Goal: Transaction & Acquisition: Purchase product/service

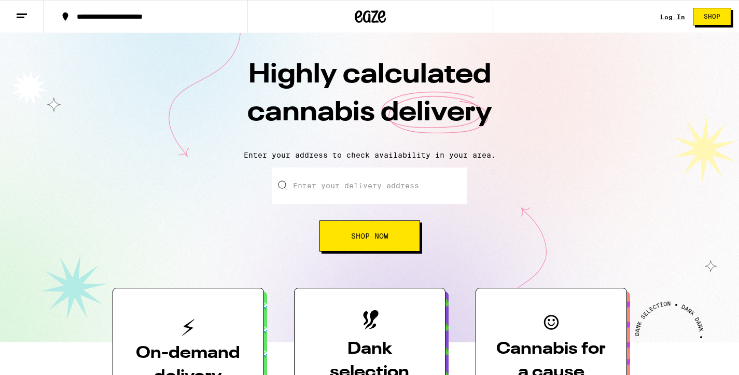
click at [354, 180] on input "Enter your delivery address" at bounding box center [369, 185] width 194 height 36
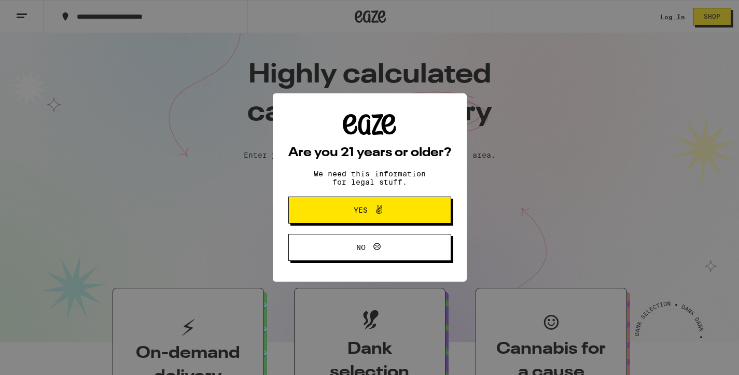
click at [346, 208] on span "Yes" at bounding box center [369, 209] width 79 height 13
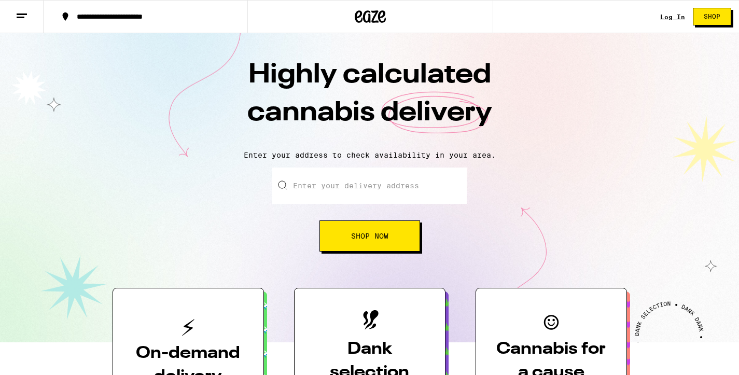
click at [341, 184] on input "Enter your delivery address" at bounding box center [369, 185] width 194 height 36
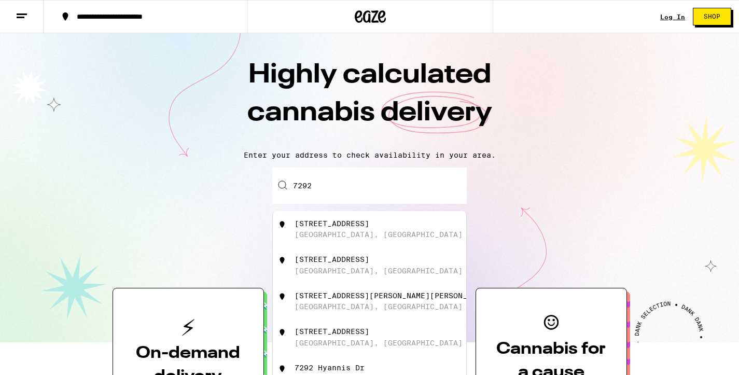
click at [332, 226] on div "[STREET_ADDRESS]" at bounding box center [331, 223] width 75 height 8
type input "[STREET_ADDRESS]"
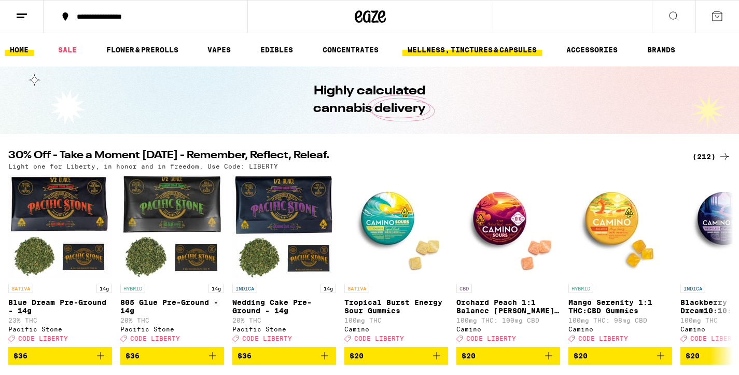
click at [470, 53] on link "WELLNESS, TINCTURES & CAPSULES" at bounding box center [471, 50] width 139 height 12
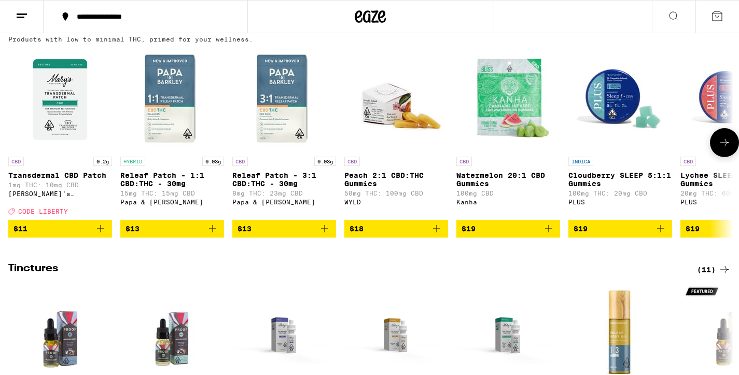
scroll to position [120, 0]
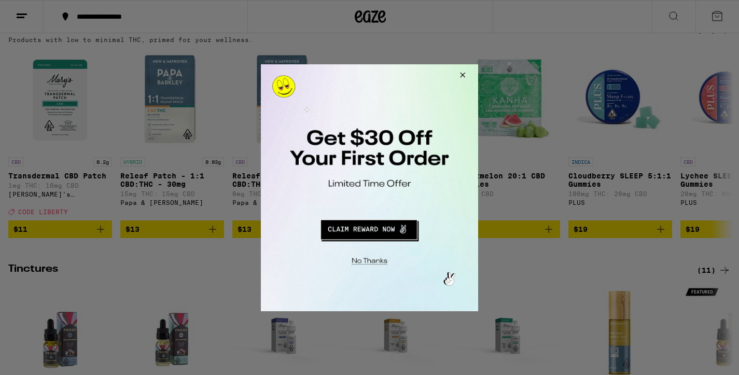
click at [381, 228] on button "Redirect to URL" at bounding box center [368, 227] width 180 height 25
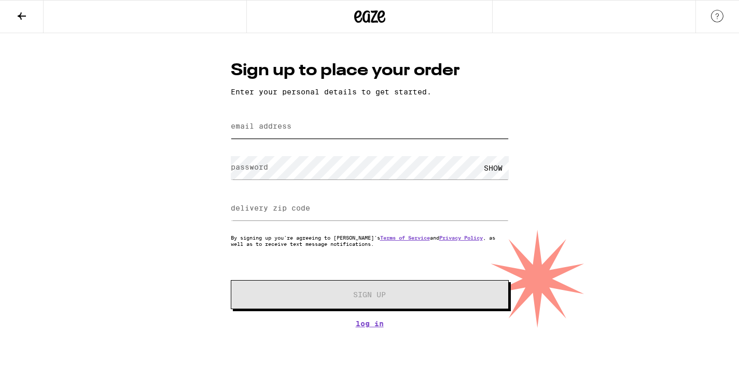
click at [357, 134] on input "email address" at bounding box center [370, 126] width 278 height 23
type input "[EMAIL_ADDRESS][DOMAIN_NAME]"
click at [354, 147] on form "email address [PERSON_NAME][EMAIL_ADDRESS][DOMAIN_NAME] password SHOW delivery …" at bounding box center [370, 210] width 278 height 198
click at [352, 152] on form "email address [PERSON_NAME][EMAIL_ADDRESS][DOMAIN_NAME] password SHOW delivery …" at bounding box center [370, 210] width 278 height 198
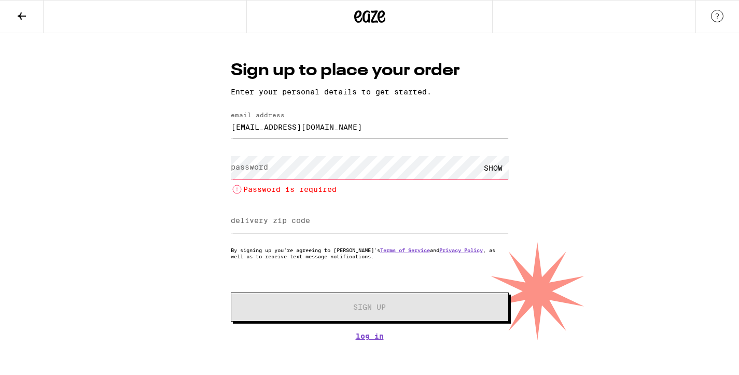
click at [361, 326] on div "Sign up to place your order Enter your personal details to get started. email a…" at bounding box center [369, 199] width 299 height 281
click at [364, 340] on link "Log In" at bounding box center [370, 336] width 278 height 8
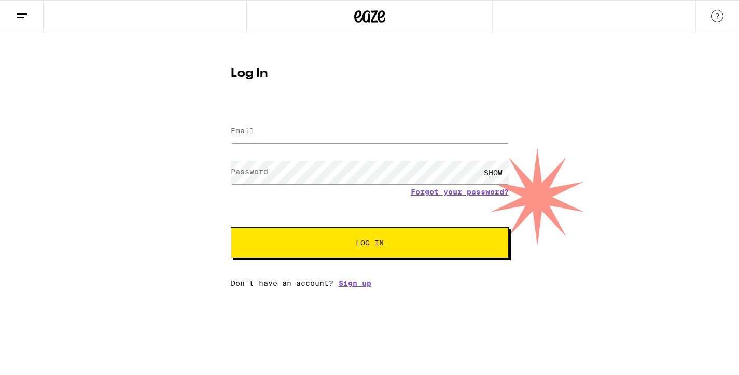
click at [347, 148] on form "Email Email Password Password SHOW Forgot your password? Log In" at bounding box center [370, 182] width 278 height 152
click at [347, 146] on div at bounding box center [370, 131] width 278 height 31
click at [346, 134] on input "Email" at bounding box center [370, 131] width 278 height 23
type input "[EMAIL_ADDRESS][DOMAIN_NAME]"
click at [231, 227] on button "Log In" at bounding box center [370, 242] width 278 height 31
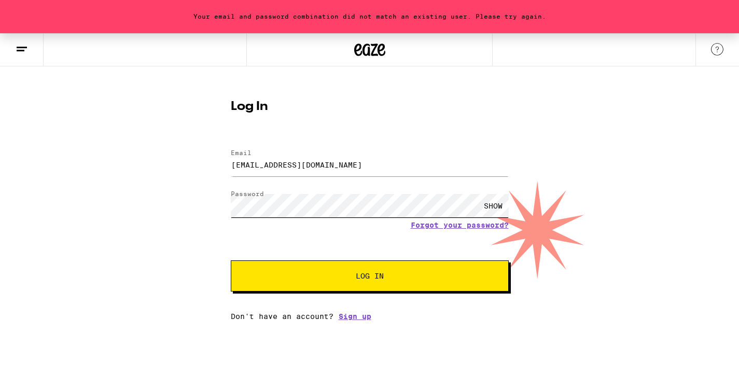
click at [231, 260] on button "Log In" at bounding box center [370, 275] width 278 height 31
click at [432, 227] on link "Forgot your password?" at bounding box center [460, 225] width 98 height 8
